Goal: Check status: Check status

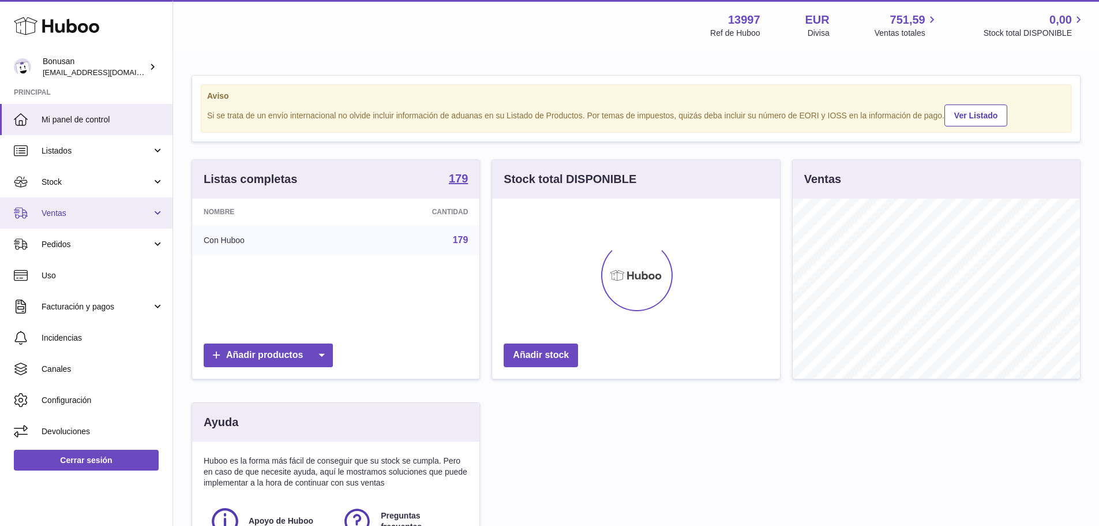
scroll to position [180, 288]
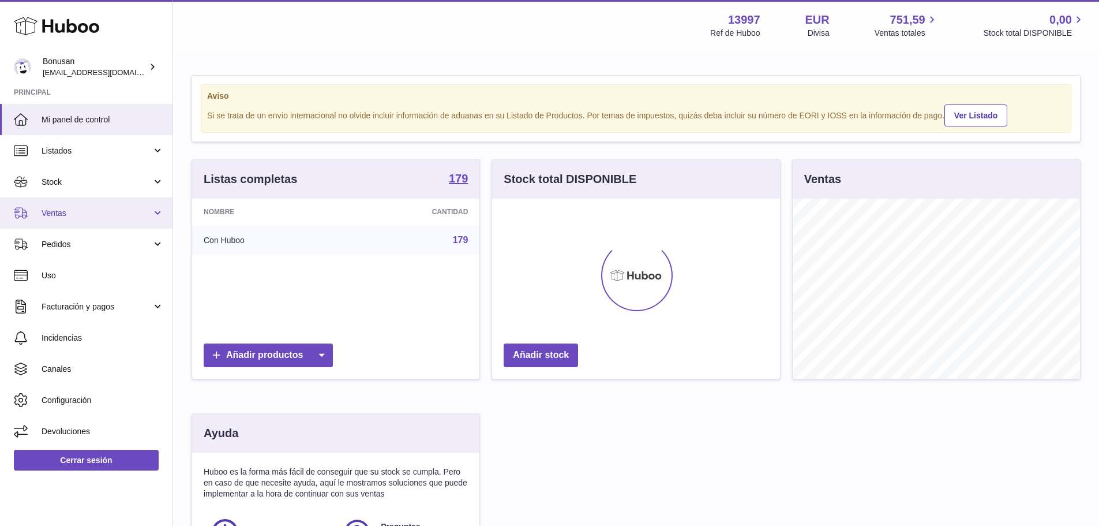
click at [84, 213] on span "Ventas" at bounding box center [97, 213] width 110 height 11
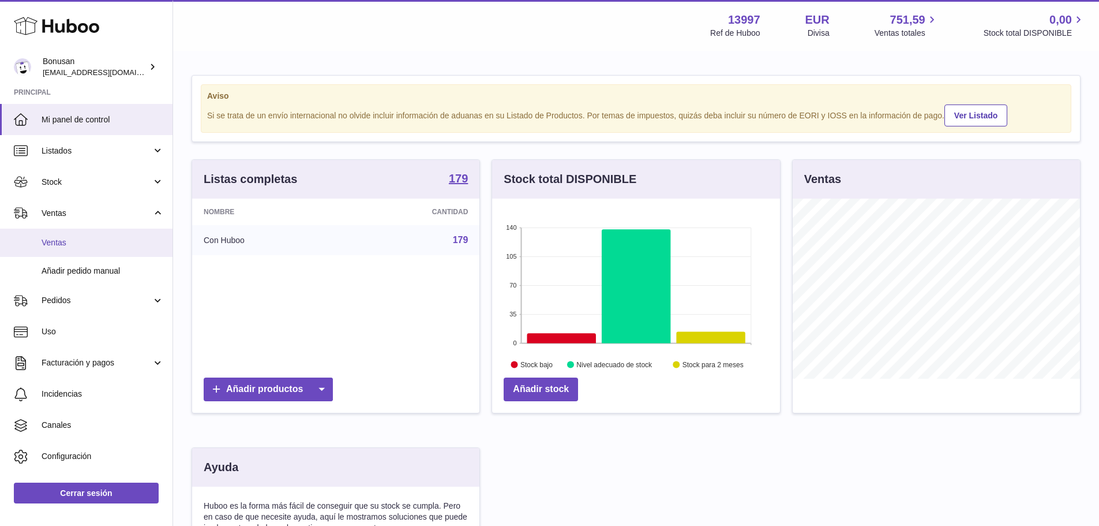
click at [84, 239] on span "Ventas" at bounding box center [103, 242] width 122 height 11
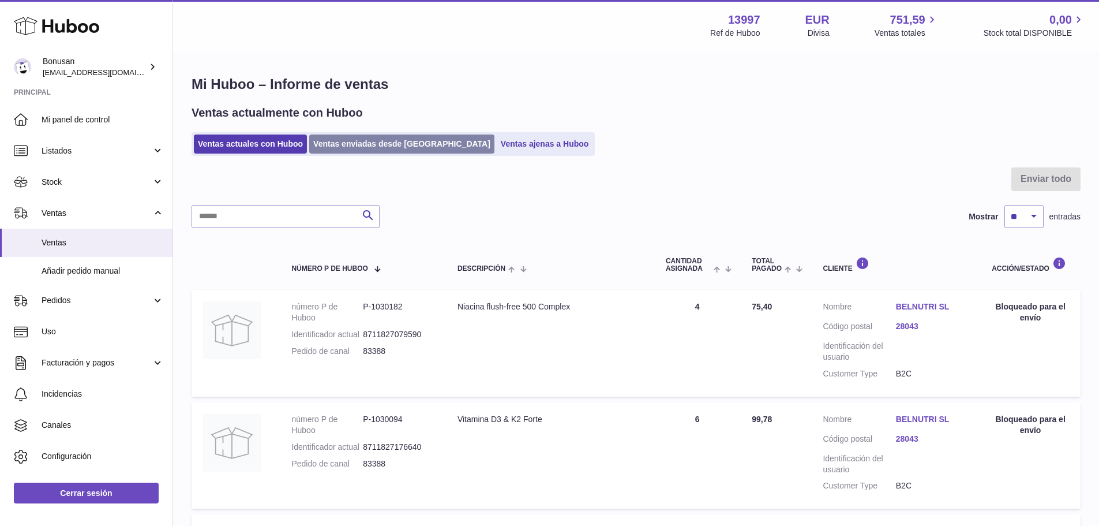
click at [342, 147] on link "Ventas enviadas desde [GEOGRAPHIC_DATA]" at bounding box center [401, 143] width 185 height 19
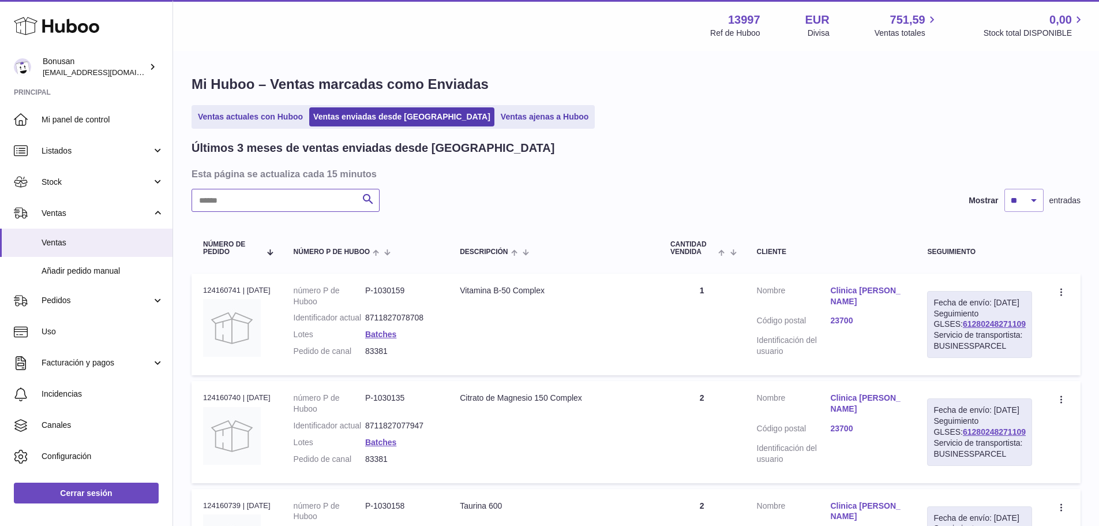
click at [312, 197] on input "text" at bounding box center [286, 200] width 188 height 23
paste input "*****"
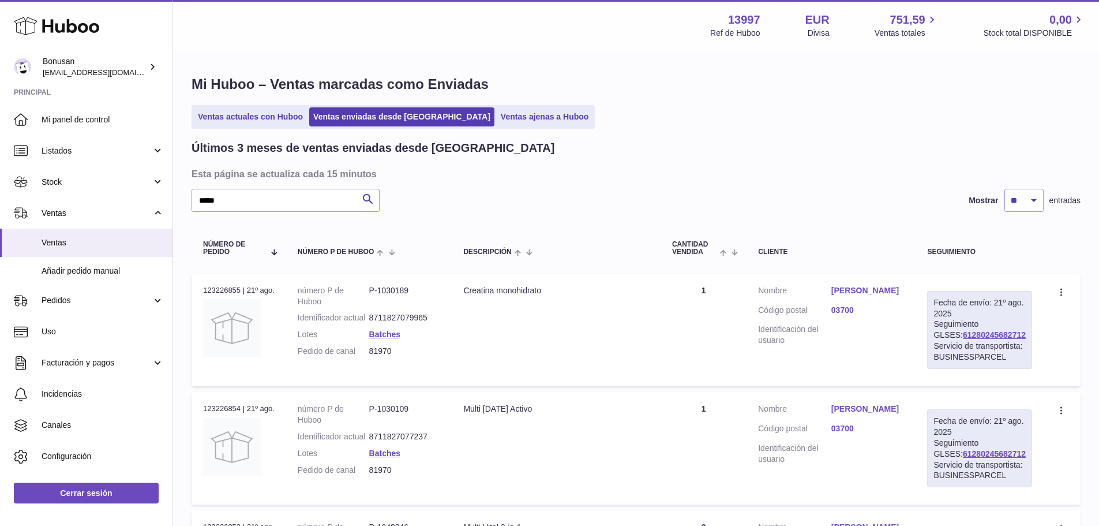
drag, startPoint x: 1016, startPoint y: 335, endPoint x: 942, endPoint y: 336, distance: 73.3
click at [942, 336] on div "Fecha de envío: [DATE] Seguimiento GLSES: 61280245682712 Servicio de transporti…" at bounding box center [979, 330] width 105 height 78
copy link "61280245682712"
drag, startPoint x: 246, startPoint y: 196, endPoint x: 131, endPoint y: 197, distance: 114.8
click at [131, 197] on div "Huboo Bonusan [EMAIL_ADDRESS][DOMAIN_NAME] Principal Mi panel de control Listad…" at bounding box center [549, 419] width 1099 height 838
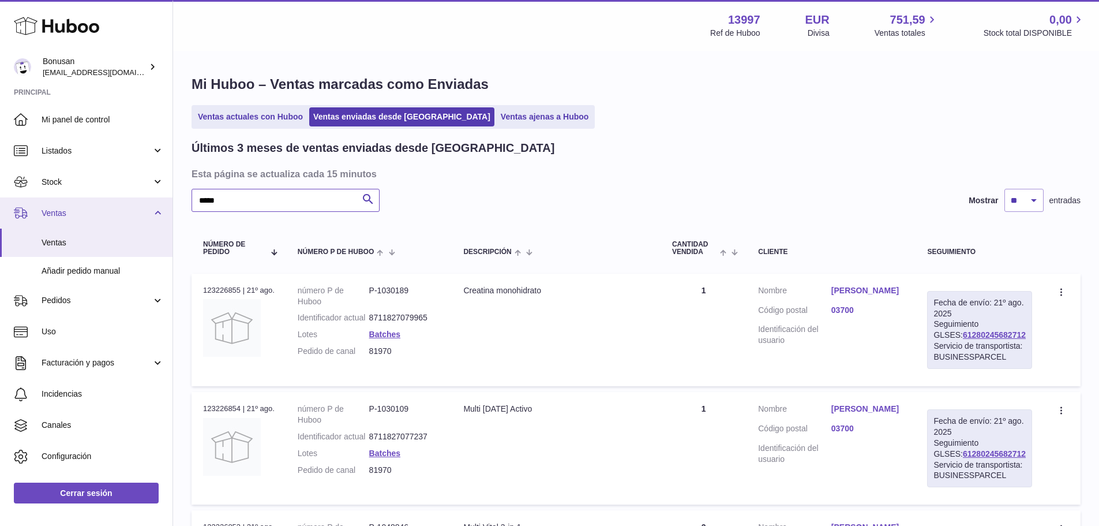
paste input "text"
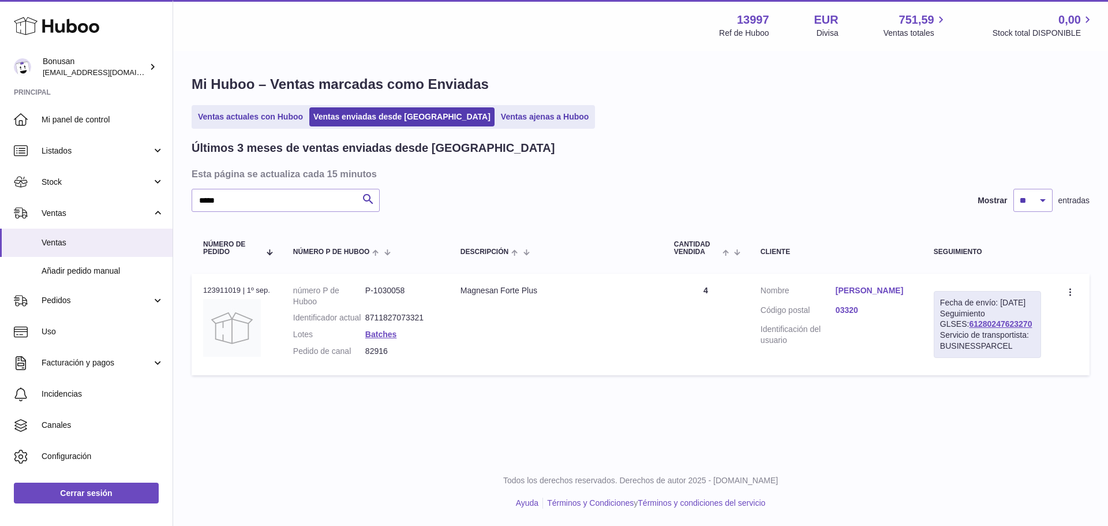
drag, startPoint x: 1009, startPoint y: 336, endPoint x: 935, endPoint y: 339, distance: 73.9
click at [935, 339] on div "Fecha de envío: [DATE] Seguimiento GLSES: 61280247623270 Servicio de transporti…" at bounding box center [987, 324] width 107 height 67
copy link "61280247623270"
drag, startPoint x: 236, startPoint y: 193, endPoint x: 149, endPoint y: 192, distance: 87.1
click at [149, 192] on div "Huboo Bonusan [EMAIL_ADDRESS][DOMAIN_NAME] Principal Mi panel de control Listad…" at bounding box center [554, 263] width 1108 height 526
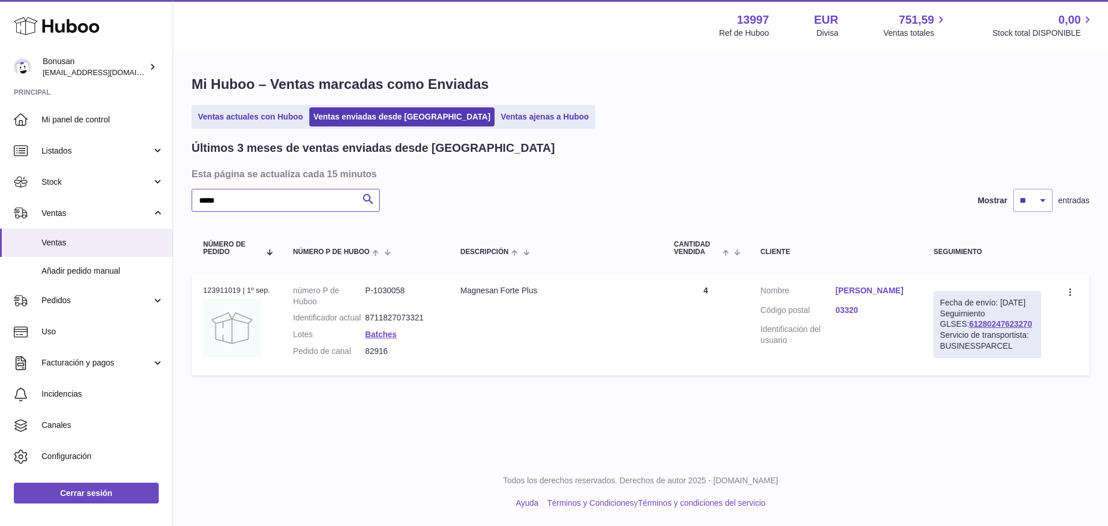
paste input "text"
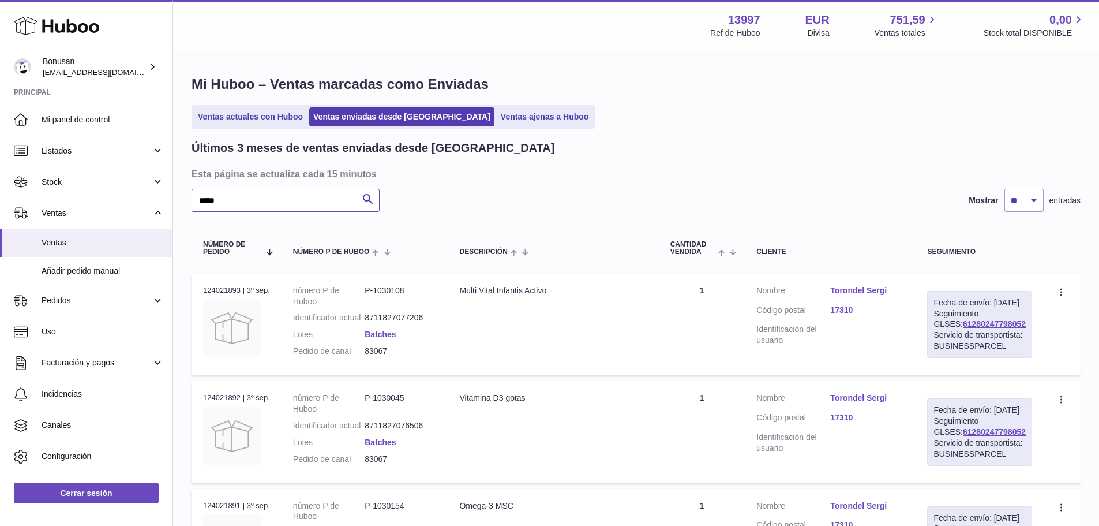
type input "*****"
drag, startPoint x: 1009, startPoint y: 332, endPoint x: 934, endPoint y: 336, distance: 75.7
click at [934, 336] on td "Fecha de envío: [DATE] Seguimiento GLSES: 61280247798052 Servicio de transporti…" at bounding box center [980, 325] width 128 height 102
copy link "61280247798052"
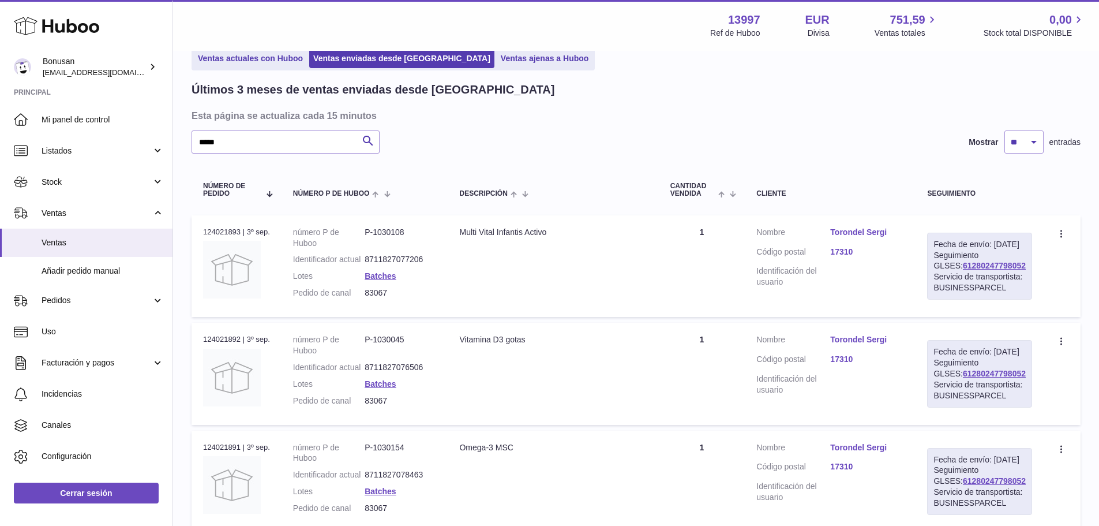
scroll to position [58, 0]
click at [1022, 286] on div "Servicio de transportista: BUSINESSPARCEL" at bounding box center [980, 283] width 92 height 22
drag, startPoint x: 1017, startPoint y: 278, endPoint x: 935, endPoint y: 279, distance: 81.4
click at [935, 279] on div "Fecha de envío: [DATE] Seguimiento GLSES: 61280247798052 Servicio de transporti…" at bounding box center [979, 266] width 105 height 67
copy link "61280247798052"
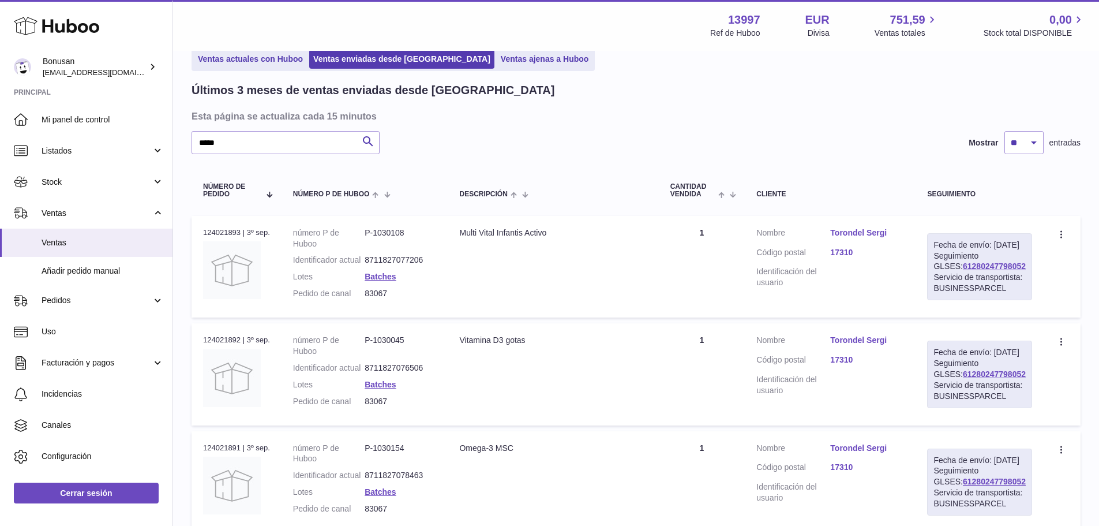
drag, startPoint x: 392, startPoint y: 307, endPoint x: 365, endPoint y: 308, distance: 27.1
click at [365, 305] on dl "número P de Huboo P-1030108 Identificador actual 8711827077206 Lotes Batches Pe…" at bounding box center [365, 265] width 144 height 77
copy dl "83067"
click at [860, 230] on link "Torondel Sergi" at bounding box center [867, 232] width 74 height 11
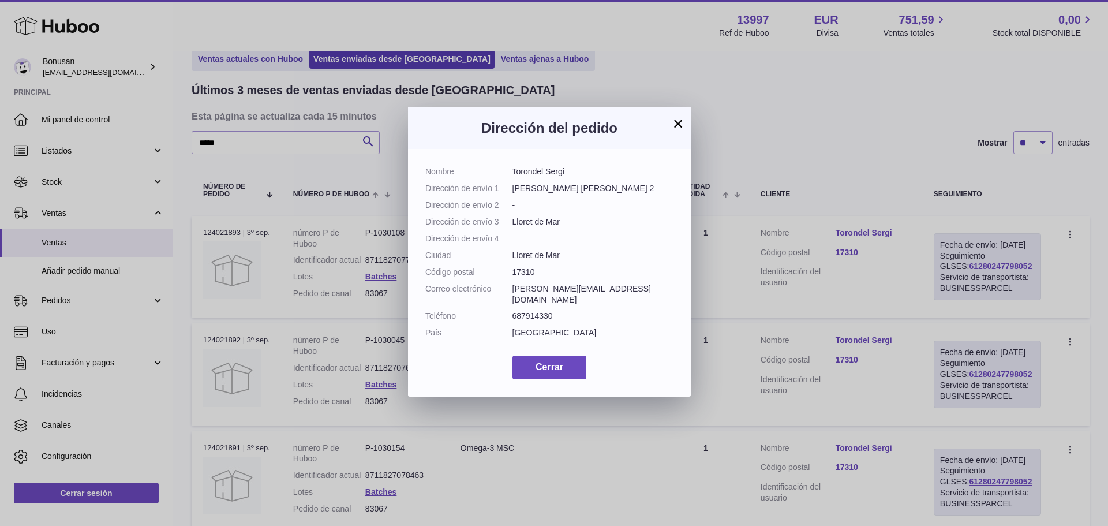
drag, startPoint x: 572, startPoint y: 173, endPoint x: 514, endPoint y: 174, distance: 58.3
click at [514, 174] on dd "Torondel Sergi" at bounding box center [593, 171] width 162 height 11
copy dd "Torondel Sergi"
click at [542, 372] on span "Cerrar" at bounding box center [549, 367] width 28 height 10
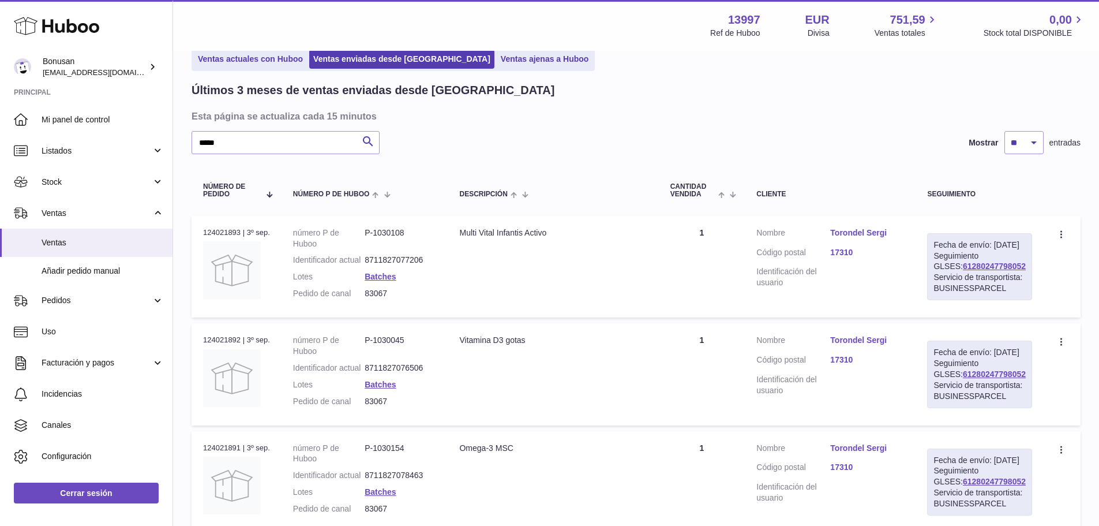
drag, startPoint x: 565, startPoint y: 237, endPoint x: 452, endPoint y: 238, distance: 112.5
click at [452, 238] on td "Descripción Multi Vital Infantis Activo" at bounding box center [553, 267] width 211 height 102
copy div "Multi Vital Infantis Activo"
drag, startPoint x: 539, startPoint y: 363, endPoint x: 462, endPoint y: 362, distance: 76.7
click at [462, 346] on div "Vitamina D3 gotas" at bounding box center [553, 340] width 188 height 11
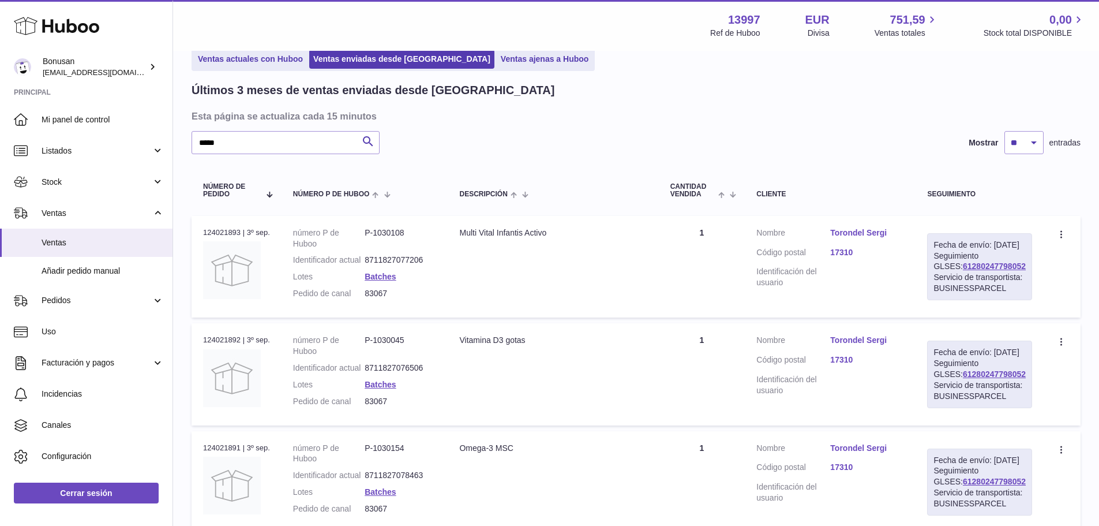
copy div "Vitamina D3 gotas"
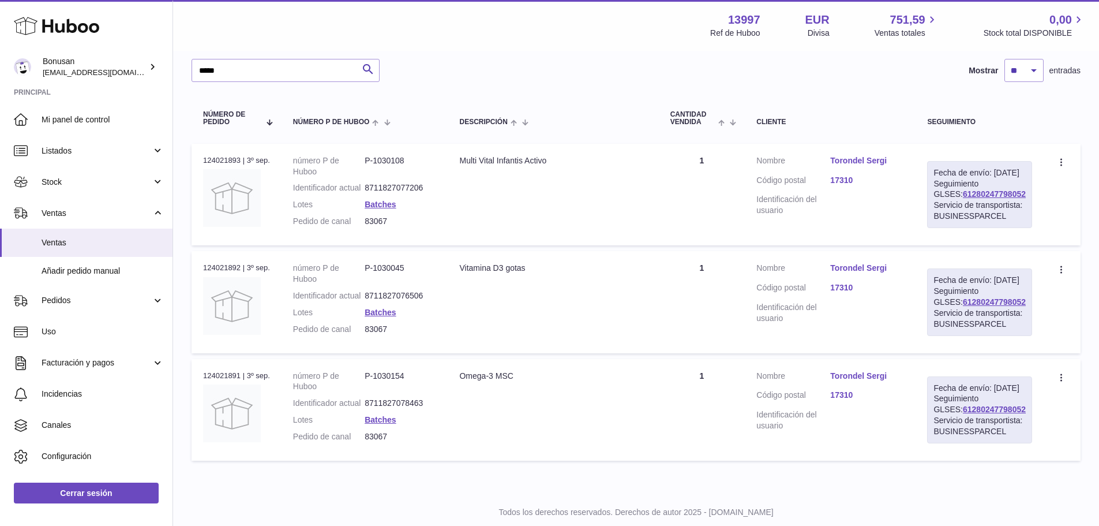
scroll to position [173, 0]
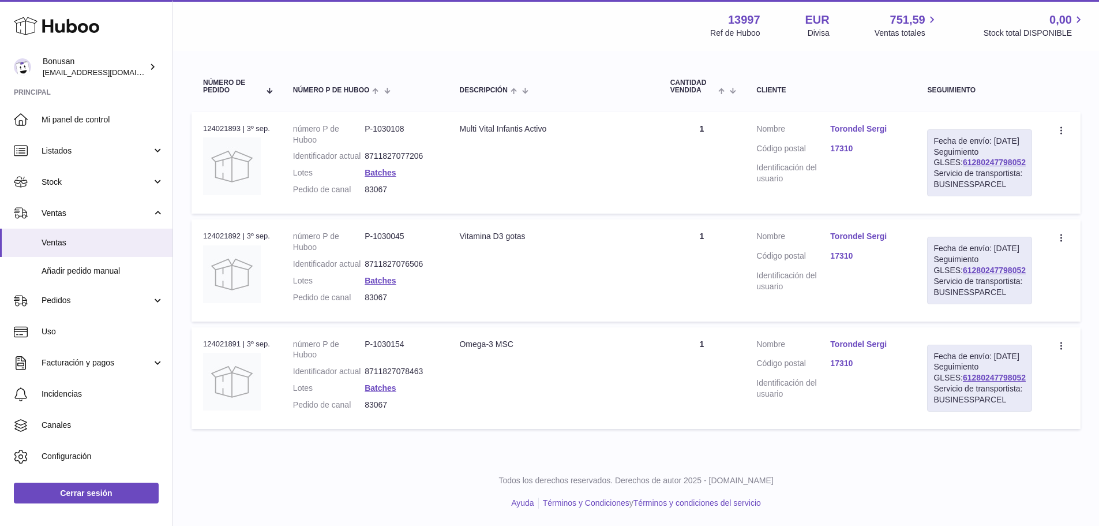
drag, startPoint x: 523, startPoint y: 374, endPoint x: 460, endPoint y: 379, distance: 63.6
click at [460, 379] on td "Descripción Omega-3 MSC" at bounding box center [553, 378] width 211 height 102
copy div "Omega-3 MSC"
